Goal: Task Accomplishment & Management: Manage account settings

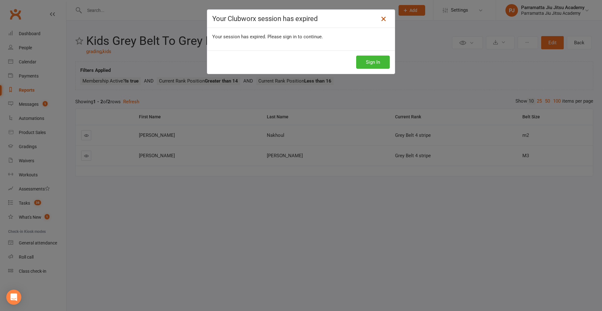
click at [382, 20] on icon at bounding box center [384, 19] width 8 height 8
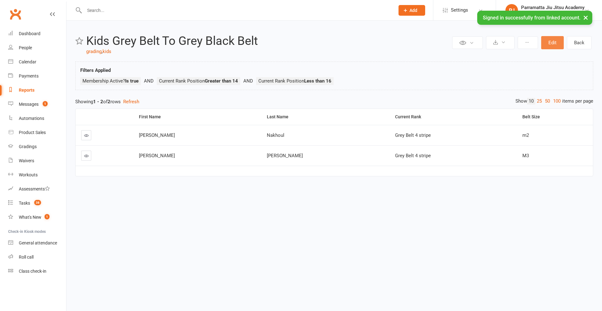
click at [553, 42] on button "Edit" at bounding box center [553, 42] width 23 height 13
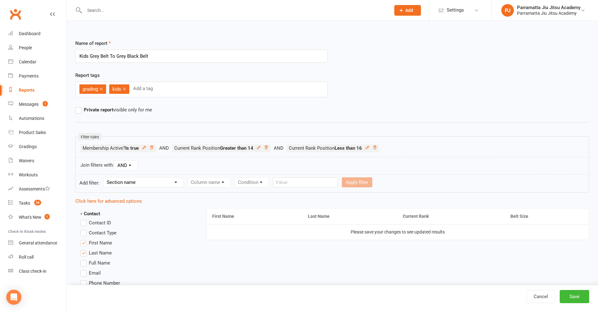
click at [84, 221] on label "Contact ID" at bounding box center [95, 223] width 31 height 8
click at [84, 219] on input "Contact ID" at bounding box center [82, 219] width 4 height 0
drag, startPoint x: 531, startPoint y: 218, endPoint x: 216, endPoint y: 218, distance: 315.6
click at [574, 299] on button "Save" at bounding box center [573, 296] width 29 height 13
